Goal: Find specific page/section: Find specific page/section

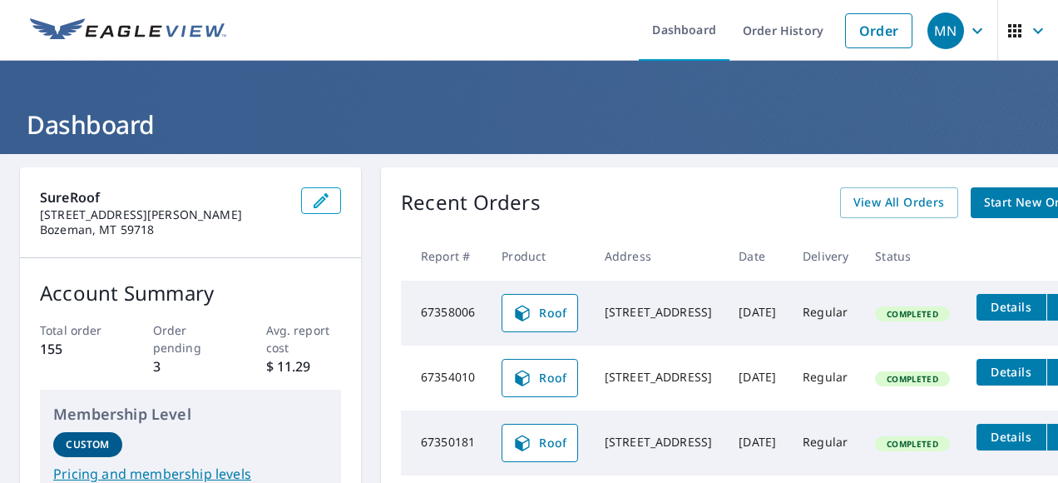
click at [998, 309] on span "Details" at bounding box center [1012, 307] width 50 height 16
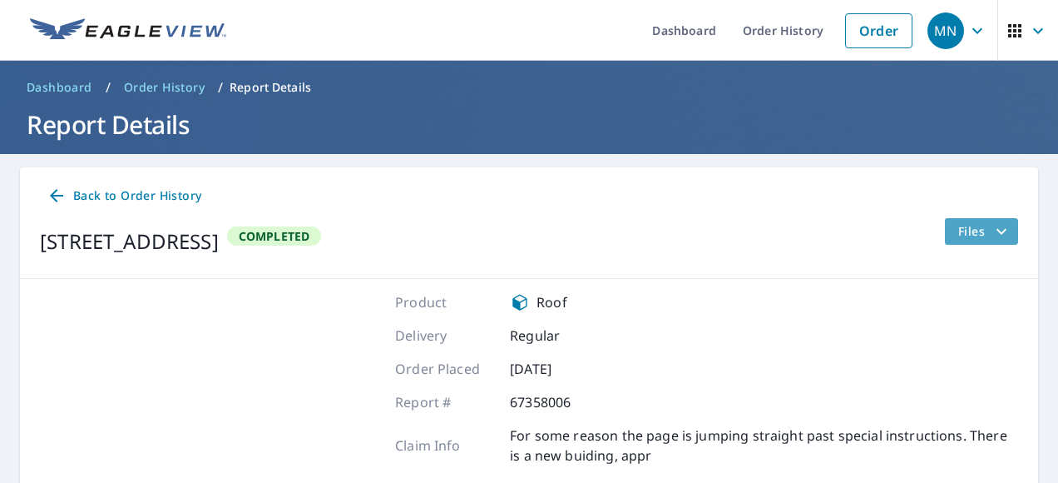
click at [992, 232] on icon "filesDropdownBtn-67358006" at bounding box center [1002, 231] width 20 height 20
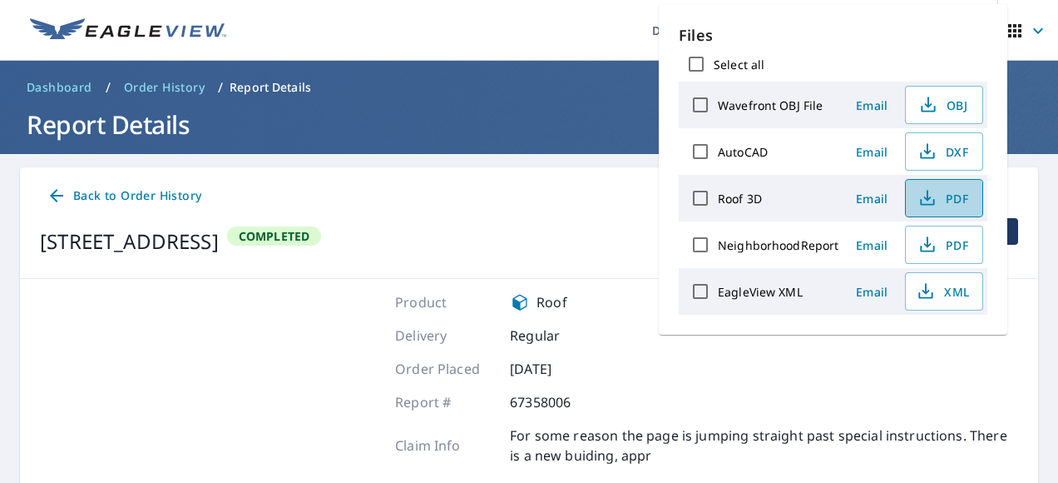
click at [957, 201] on span "PDF" at bounding box center [942, 198] width 53 height 20
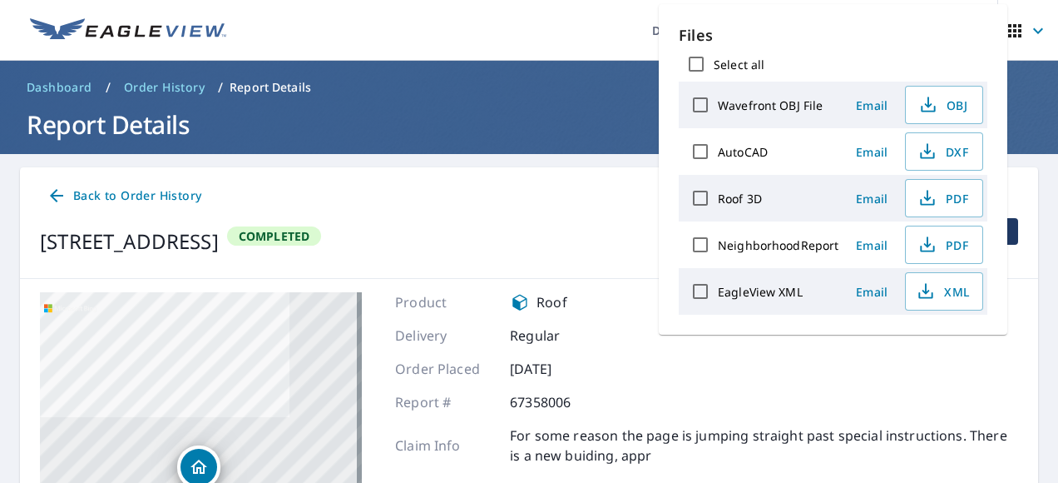
click at [606, 294] on div "Product Roof" at bounding box center [706, 302] width 623 height 20
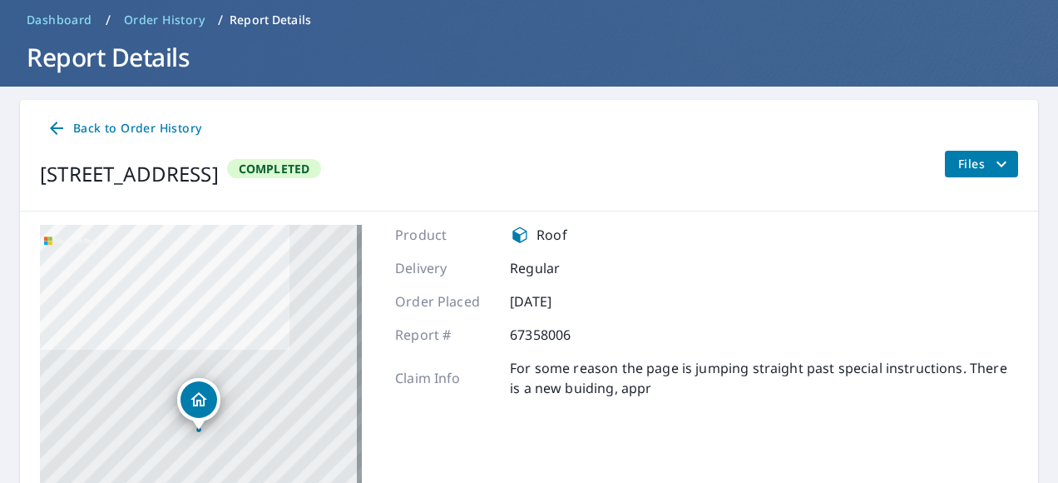
scroll to position [54, 0]
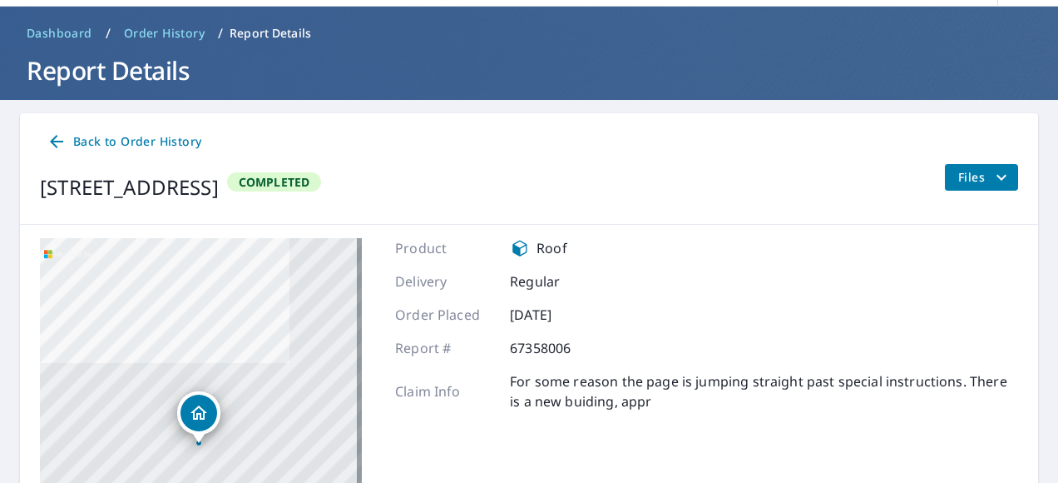
click at [992, 171] on icon "filesDropdownBtn-67358006" at bounding box center [1002, 177] width 20 height 20
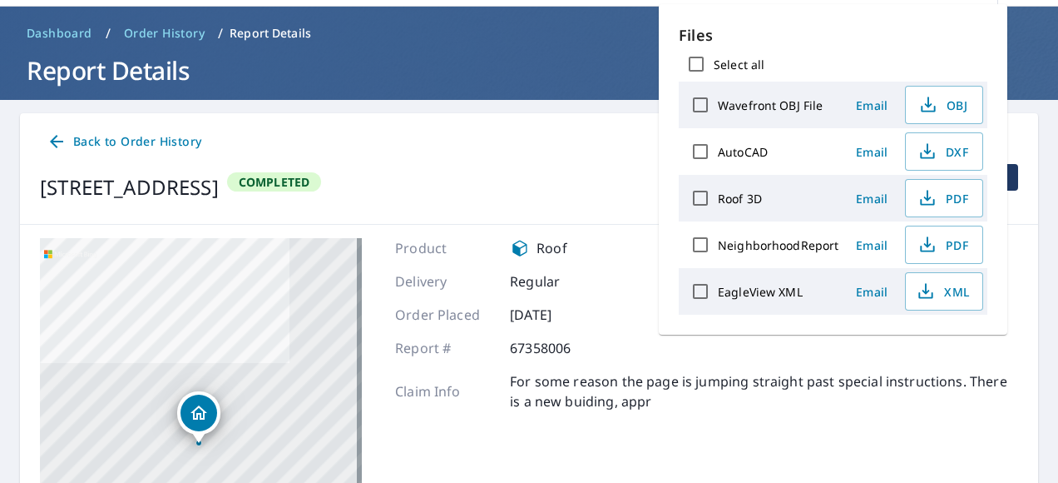
click at [642, 186] on div "[STREET_ADDRESS] Completed Files" at bounding box center [529, 187] width 978 height 47
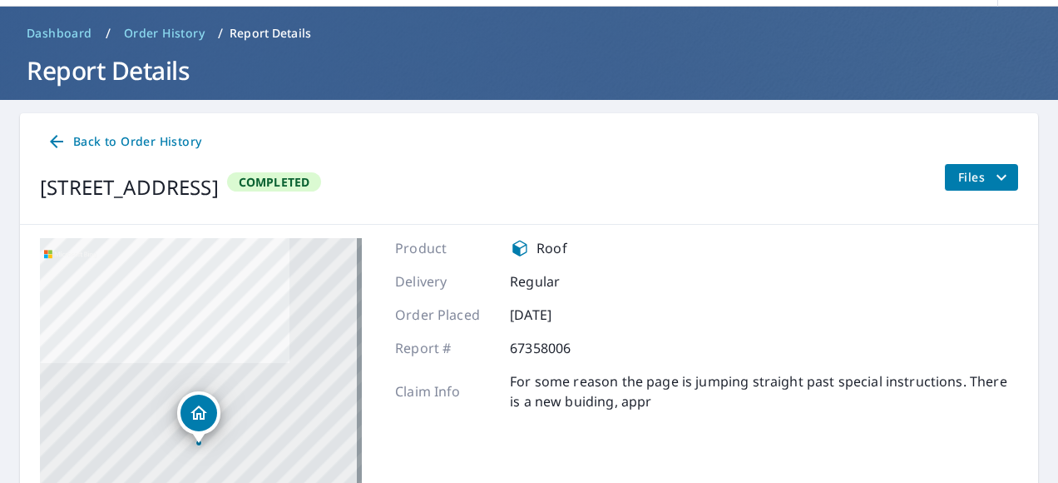
click at [52, 143] on icon at bounding box center [56, 141] width 13 height 13
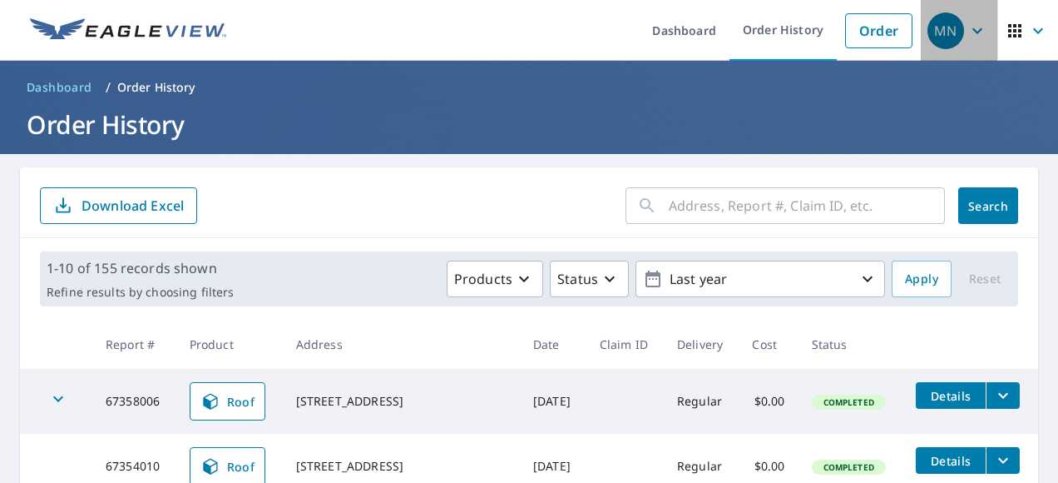
click at [973, 33] on icon "button" at bounding box center [978, 31] width 20 height 20
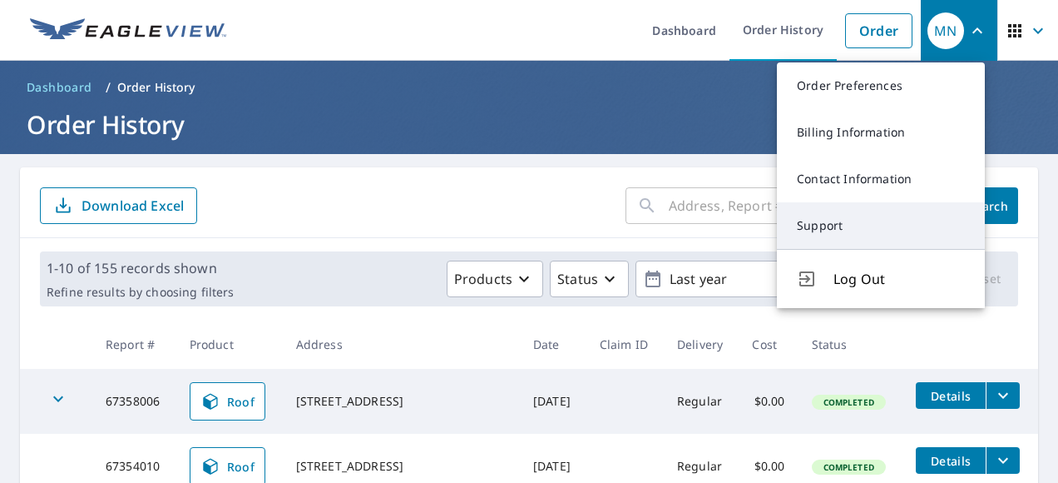
click at [884, 222] on link "Support" at bounding box center [881, 225] width 208 height 47
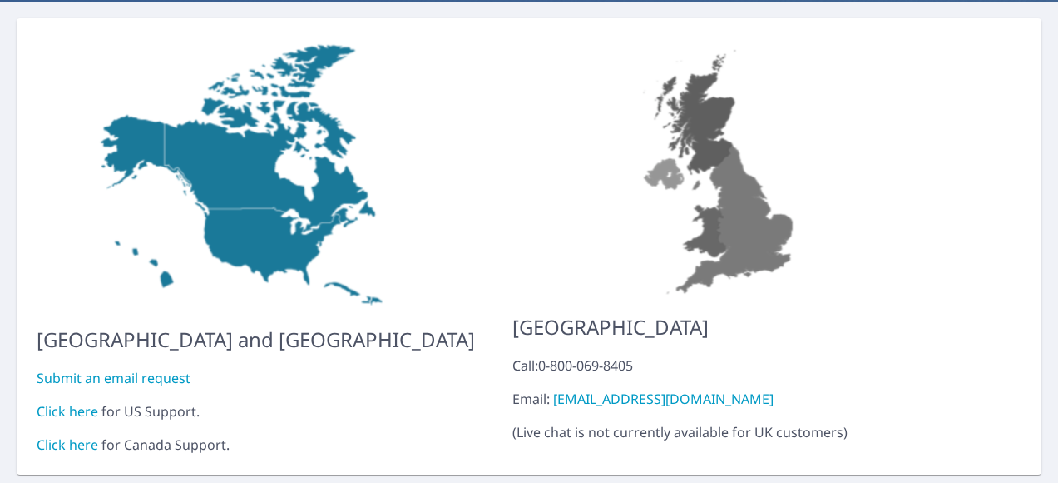
scroll to position [183, 0]
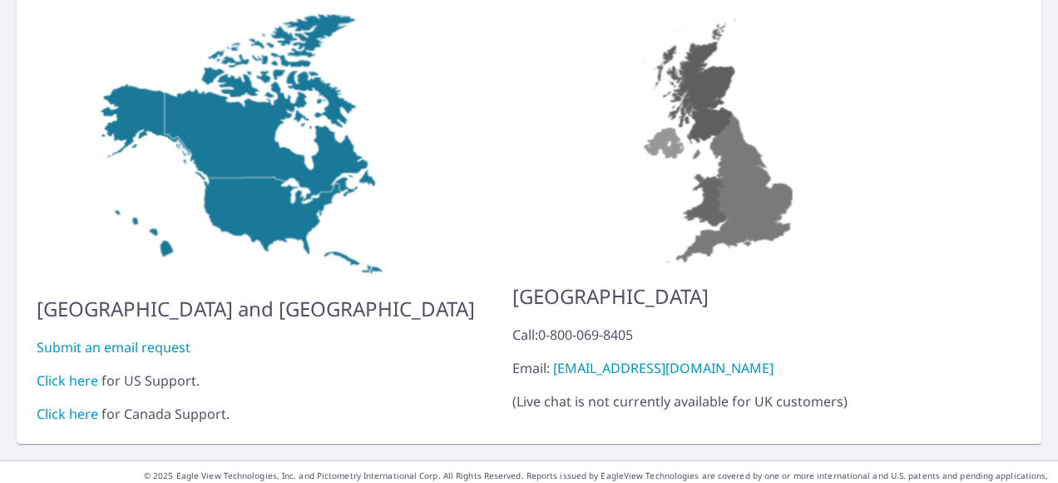
click at [120, 338] on link "Submit an email request" at bounding box center [114, 347] width 154 height 18
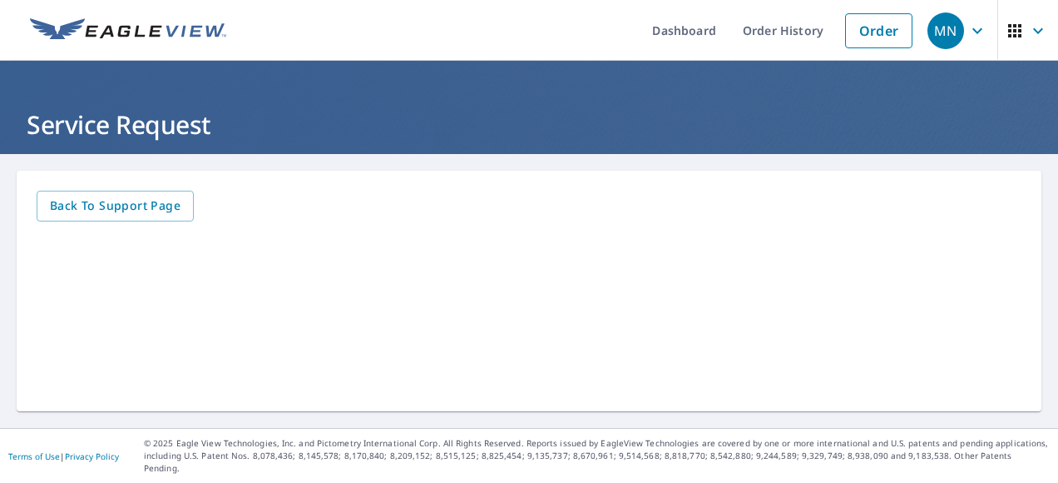
click at [1009, 371] on div "Back to Support page" at bounding box center [529, 291] width 1025 height 240
click at [1033, 37] on icon "button" at bounding box center [1038, 31] width 20 height 20
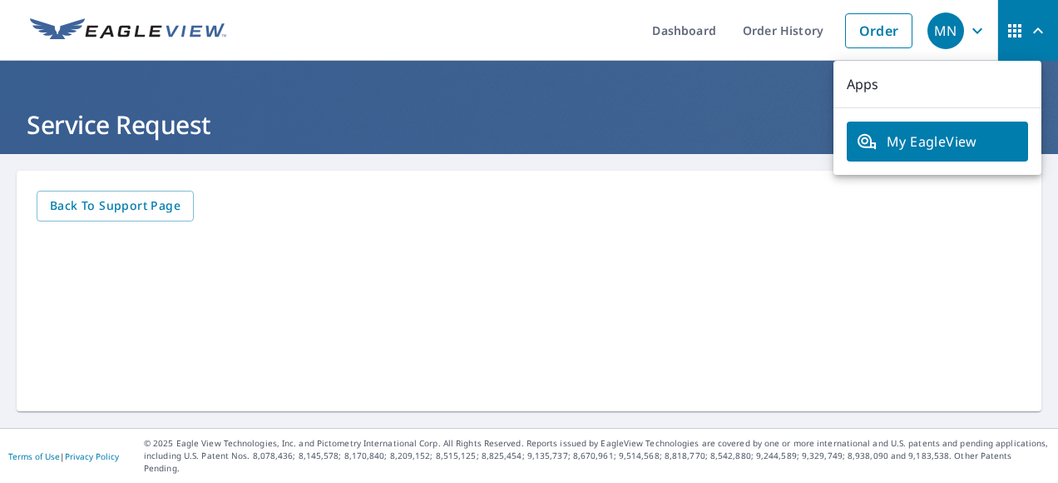
click at [570, 28] on ul "Dashboard Order History Order" at bounding box center [578, 30] width 685 height 61
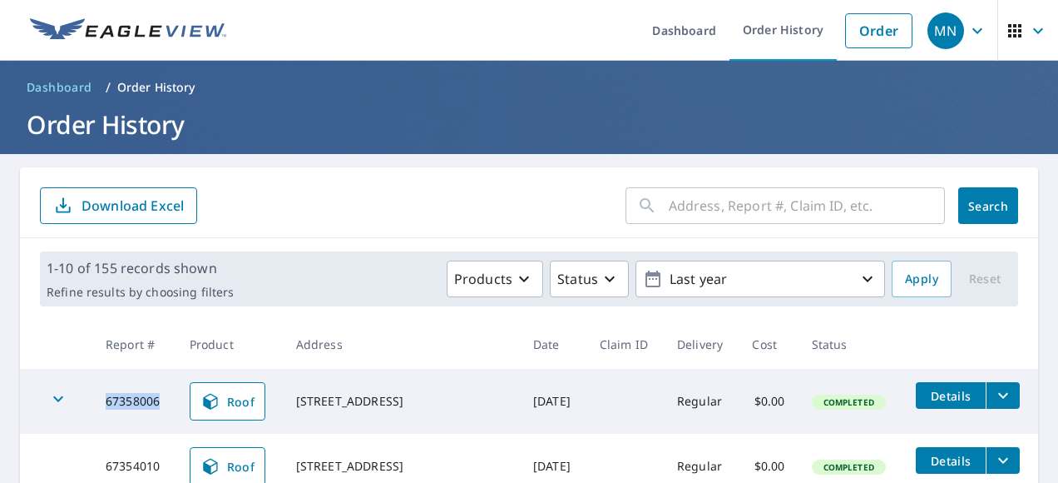
drag, startPoint x: 162, startPoint y: 403, endPoint x: 91, endPoint y: 414, distance: 72.5
click at [91, 414] on tr "67358006 Roof [STREET_ADDRESS] [DATE] Regular $0.00 Completed Details" at bounding box center [529, 401] width 1018 height 65
copy td "67358006"
